Goal: Transaction & Acquisition: Purchase product/service

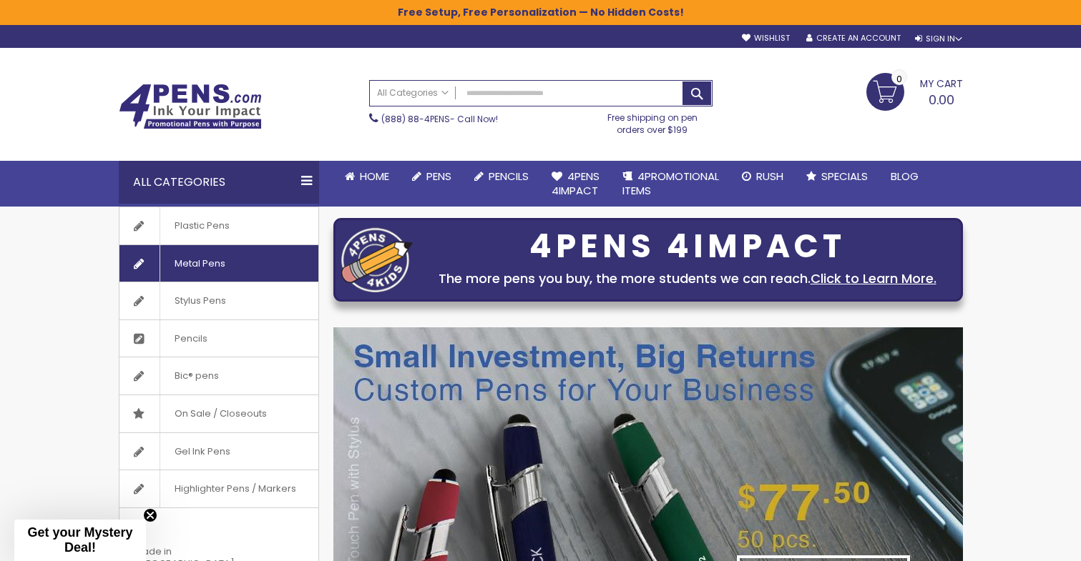
click at [200, 263] on span "Metal Pens" at bounding box center [199, 263] width 80 height 37
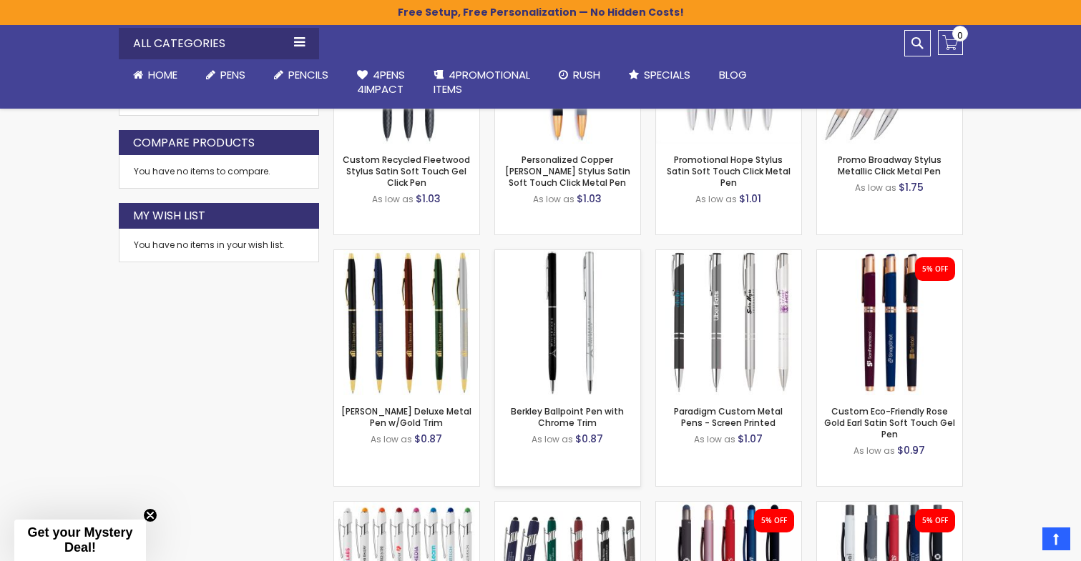
scroll to position [783, 0]
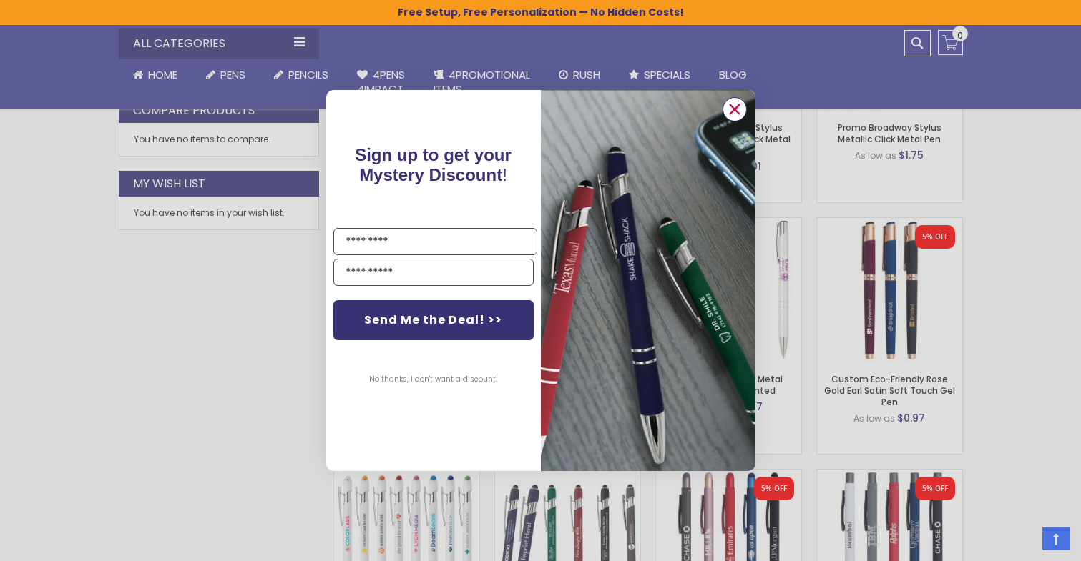
click at [733, 110] on icon "Close dialog" at bounding box center [733, 108] width 9 height 9
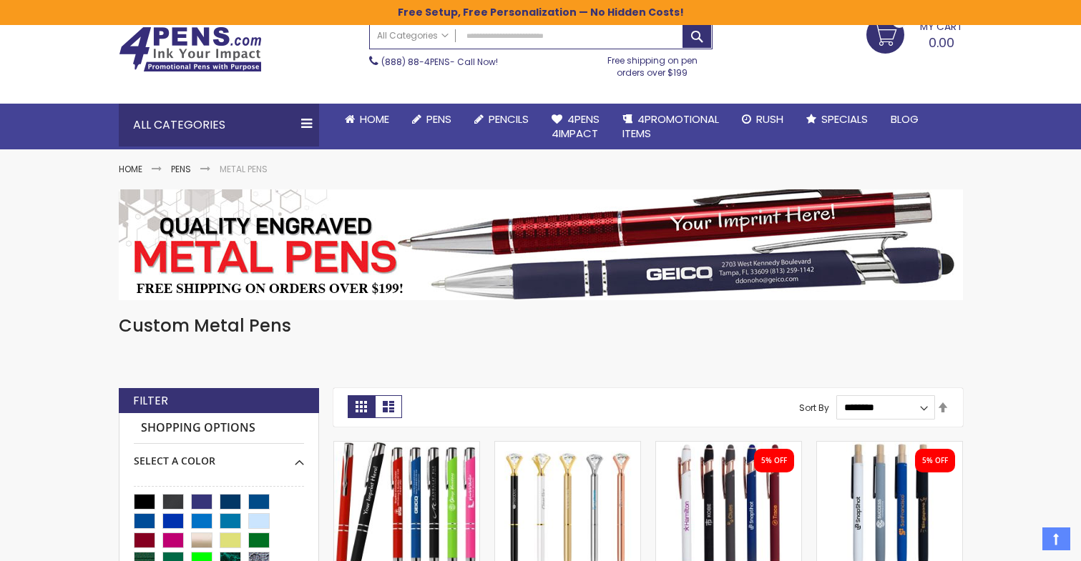
scroll to position [56, 0]
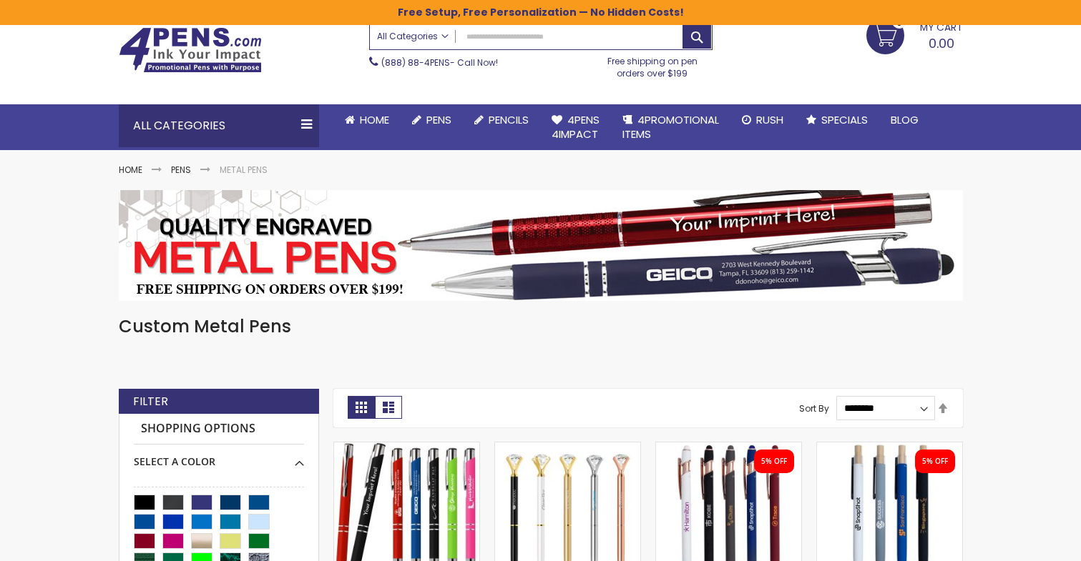
click at [445, 37] on span "All Categories" at bounding box center [413, 36] width 72 height 11
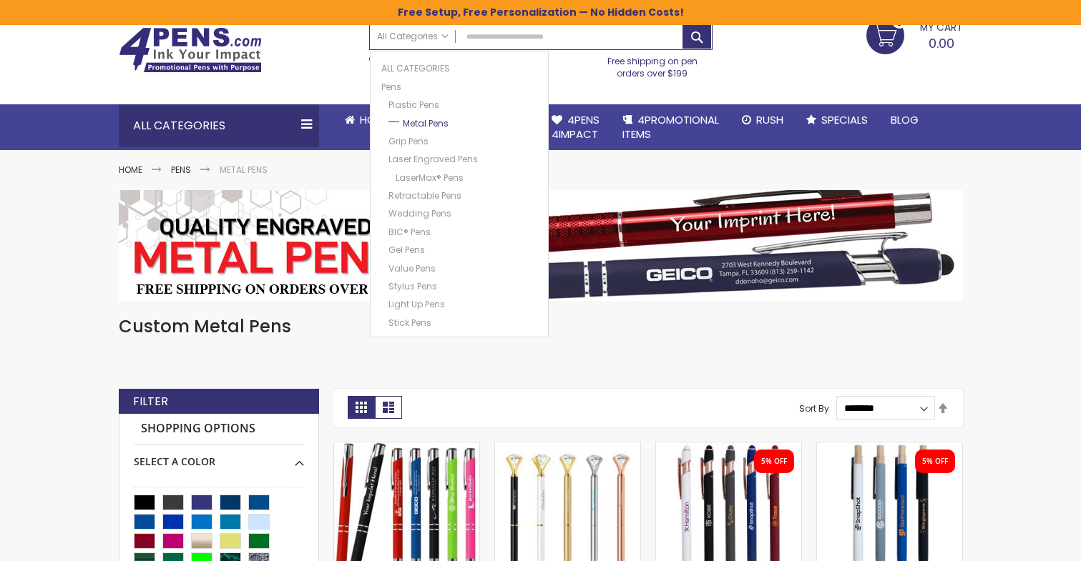
click at [413, 122] on link "Metal Pens" at bounding box center [463, 121] width 156 height 15
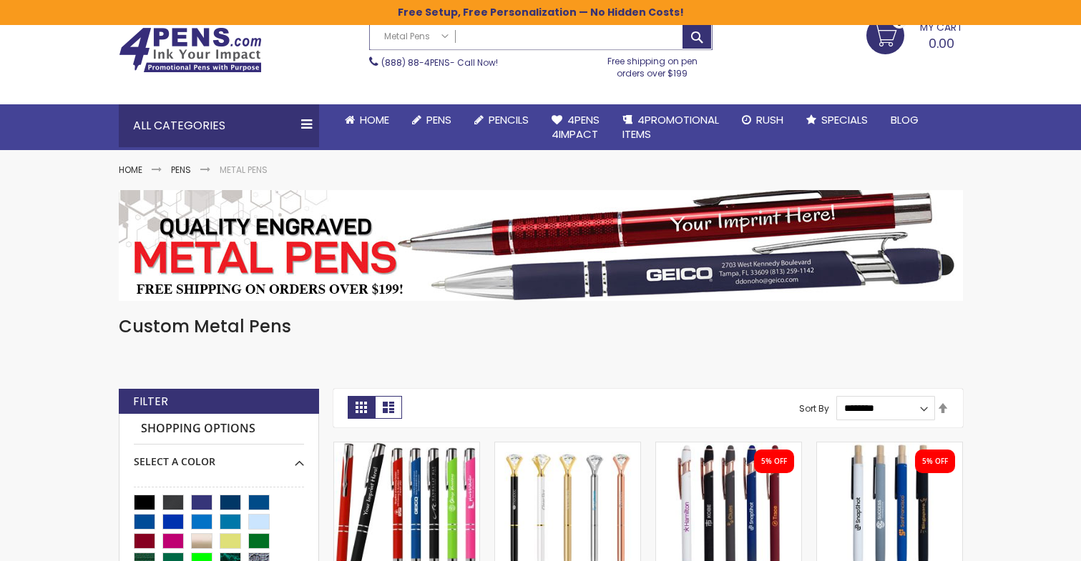
click at [491, 41] on input "Search" at bounding box center [541, 36] width 342 height 25
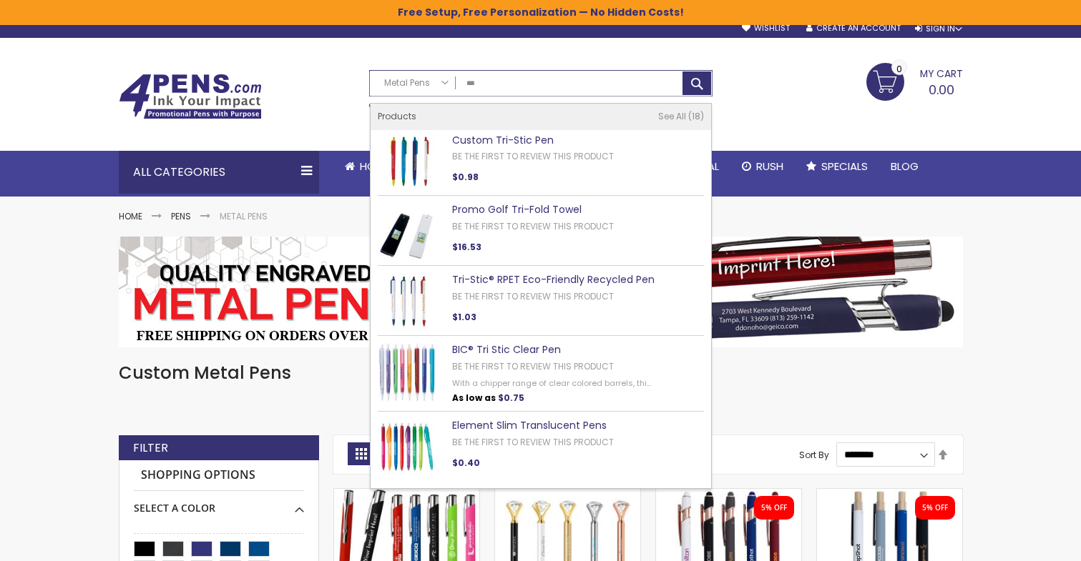
scroll to position [4, 0]
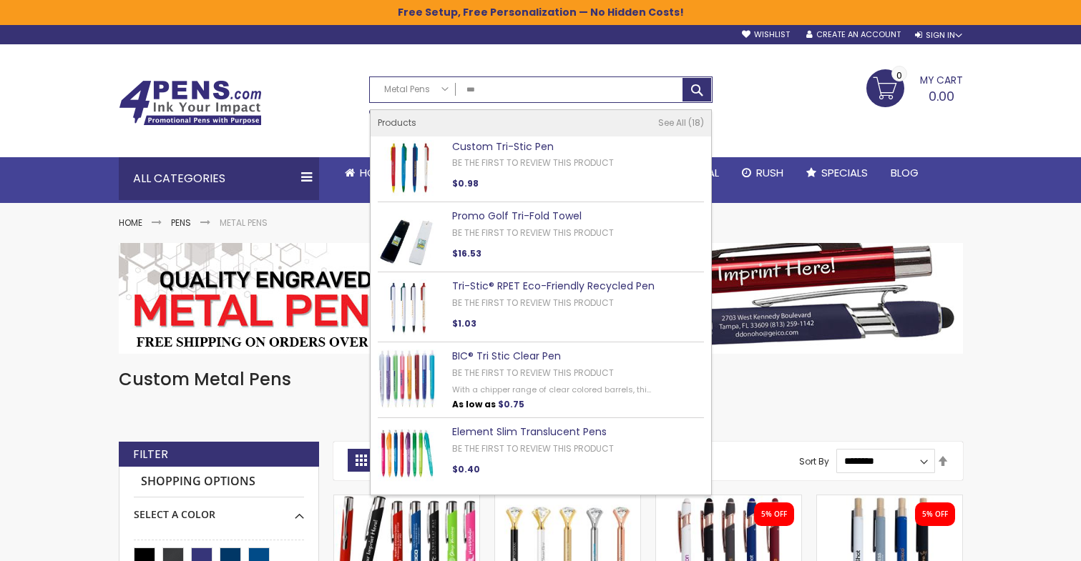
click at [755, 102] on div "My Cart 0.00 0 My Cart Close You have no items in your shopping cart." at bounding box center [844, 87] width 250 height 36
click at [490, 93] on input "***" at bounding box center [541, 89] width 342 height 25
click at [681, 123] on span "See All" at bounding box center [672, 123] width 28 height 12
type input "***"
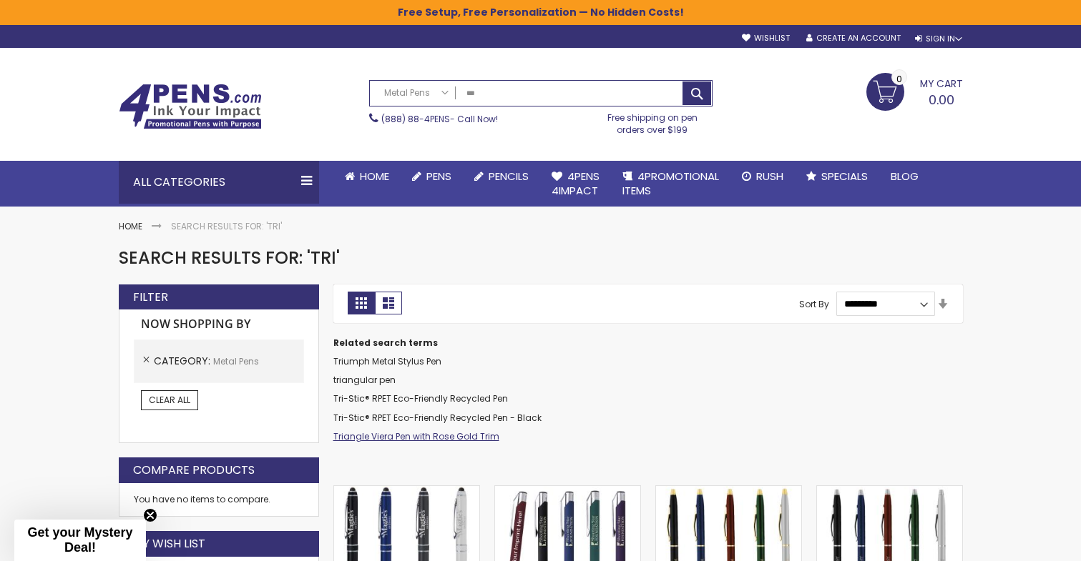
click at [404, 433] on link "Triangle Viera Pen with Rose Gold Trim" at bounding box center [416, 437] width 166 height 12
